Goal: Find specific page/section: Find specific page/section

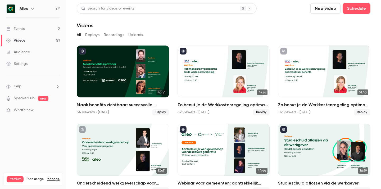
click at [34, 28] on link "Events 2" at bounding box center [33, 29] width 66 height 12
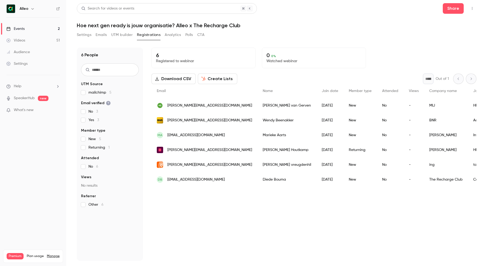
click at [45, 28] on link "Events 2" at bounding box center [33, 29] width 66 height 12
